Goal: Transaction & Acquisition: Purchase product/service

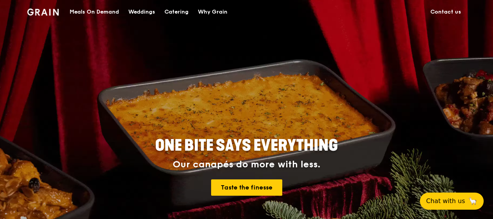
click at [101, 13] on div "Meals On Demand" at bounding box center [94, 11] width 49 height 23
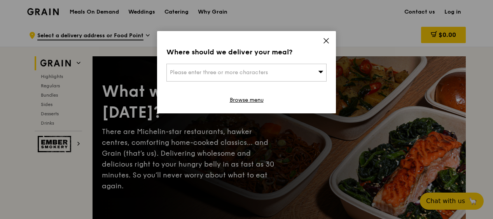
click at [310, 73] on div "Please enter three or more characters" at bounding box center [246, 73] width 160 height 18
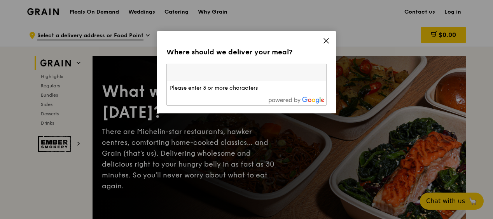
click at [324, 39] on icon at bounding box center [326, 40] width 5 height 5
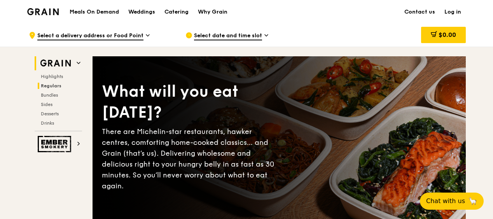
click at [51, 86] on span "Regulars" at bounding box center [51, 85] width 21 height 5
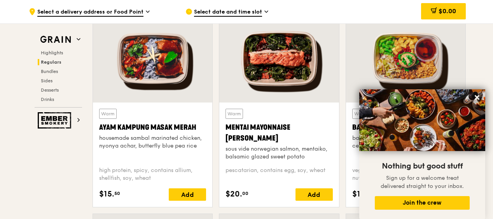
scroll to position [705, 0]
